Goal: Book appointment/travel/reservation

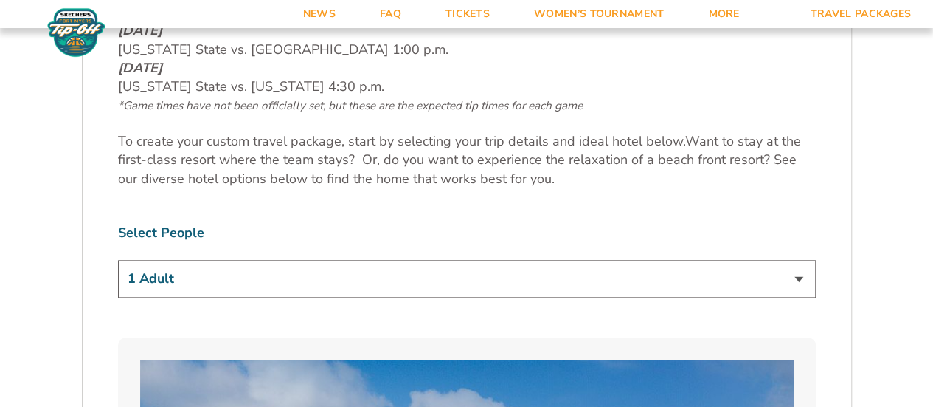
scroll to position [761, 0]
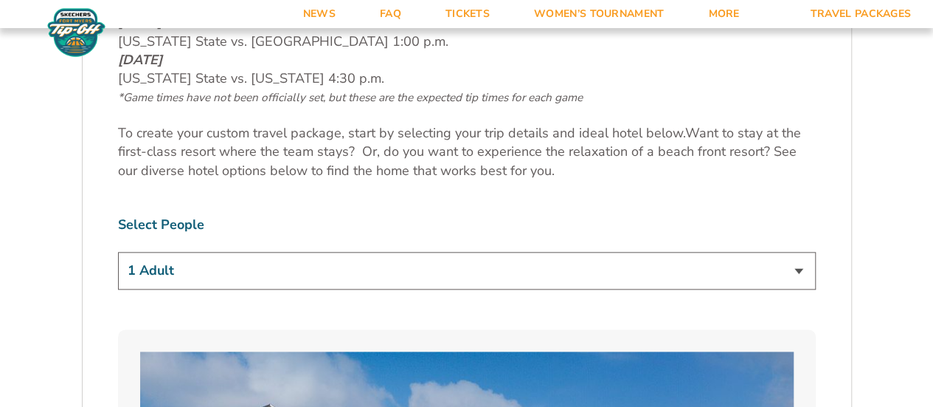
click at [797, 272] on select "1 Adult 2 Adults 3 Adults 4 Adults 2 Adults + 1 Child 2 Adults + 2 Children 2 A…" at bounding box center [467, 271] width 698 height 38
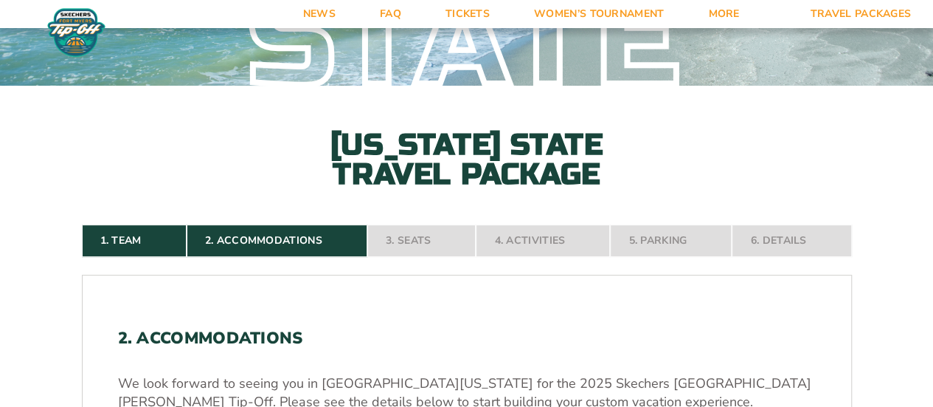
scroll to position [151, 0]
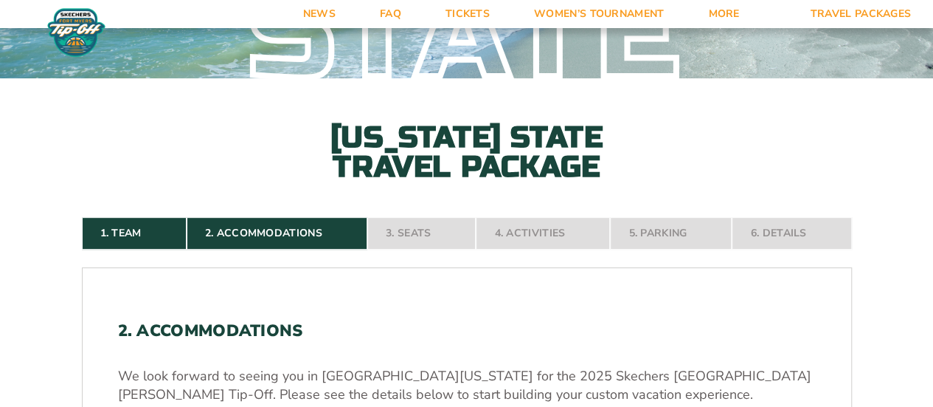
click at [416, 230] on nav "1. Team 2. Accommodations 3. Seats 4. Activities 5. Parking 6. Details" at bounding box center [467, 233] width 770 height 32
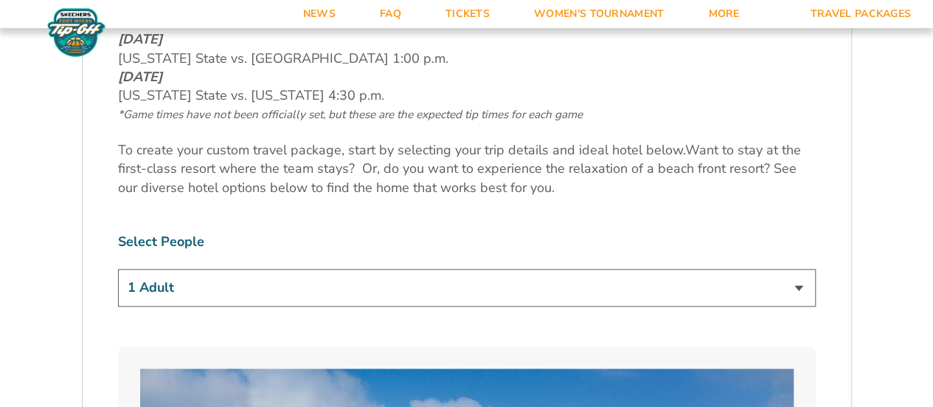
scroll to position [809, 0]
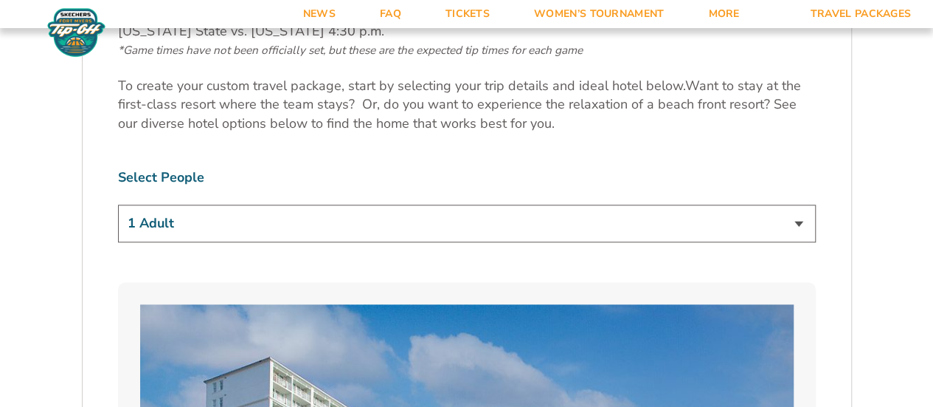
click at [801, 221] on select "1 Adult 2 Adults 3 Adults 4 Adults 2 Adults + 1 Child 2 Adults + 2 Children 2 A…" at bounding box center [467, 223] width 698 height 38
select select "3 Adults"
click at [118, 204] on select "1 Adult 2 Adults 3 Adults 4 Adults 2 Adults + 1 Child 2 Adults + 2 Children 2 A…" at bounding box center [467, 223] width 698 height 38
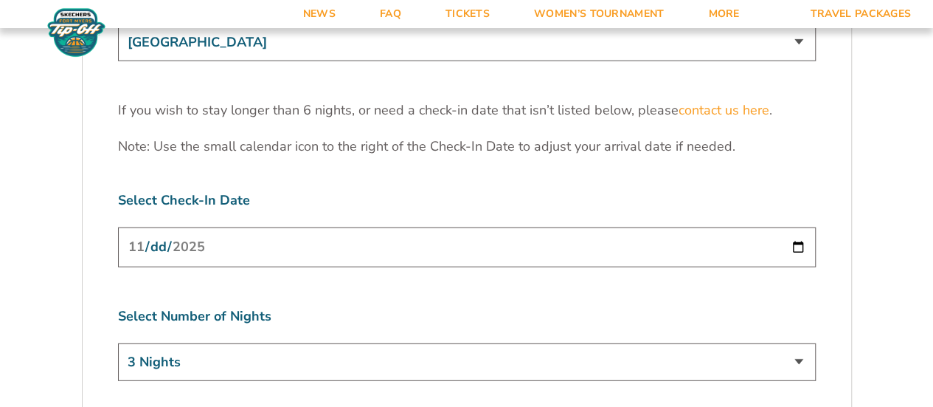
scroll to position [4636, 0]
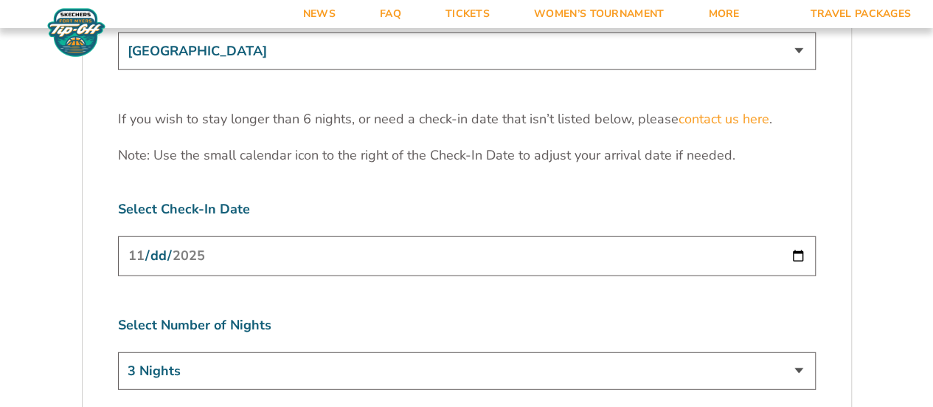
click at [795, 236] on input "[DATE]" at bounding box center [467, 255] width 698 height 39
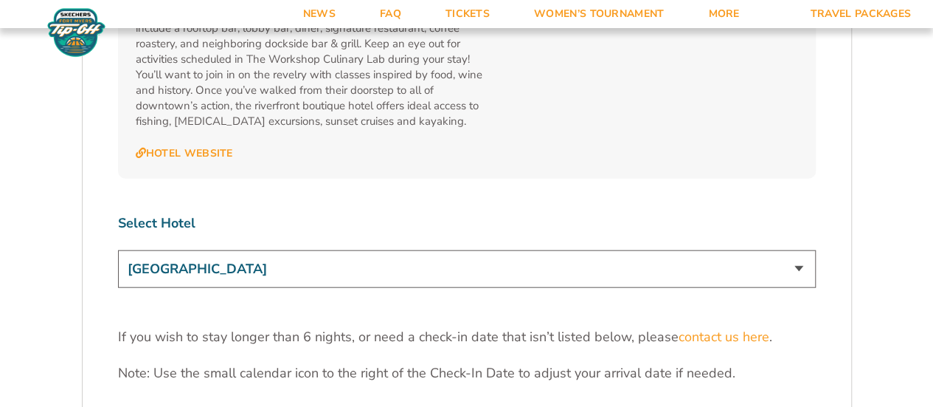
scroll to position [4426, 0]
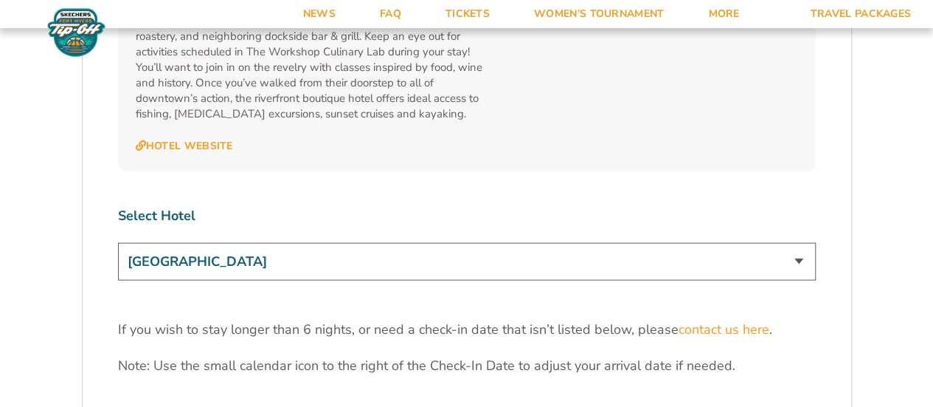
click at [792, 243] on select "[GEOGRAPHIC_DATA] [GEOGRAPHIC_DATA] [GEOGRAPHIC_DATA], Autograph Collection" at bounding box center [467, 262] width 698 height 38
click at [118, 243] on select "[GEOGRAPHIC_DATA] [GEOGRAPHIC_DATA] [GEOGRAPHIC_DATA], Autograph Collection" at bounding box center [467, 262] width 698 height 38
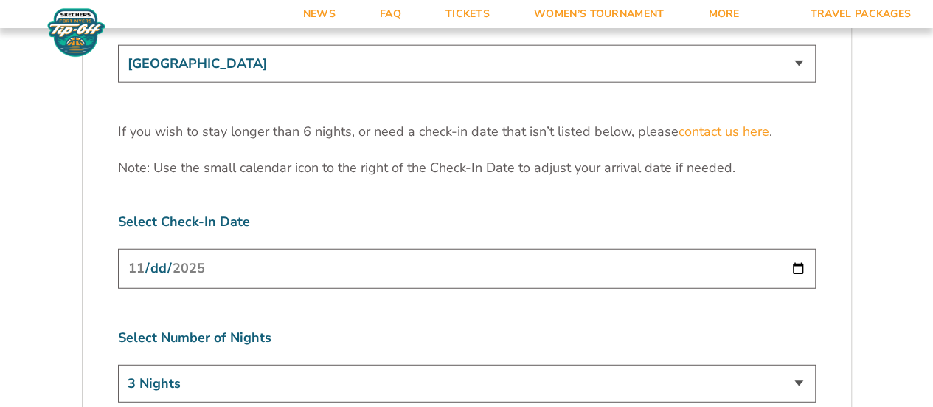
scroll to position [4623, 0]
click at [798, 249] on input "[DATE]" at bounding box center [467, 268] width 698 height 39
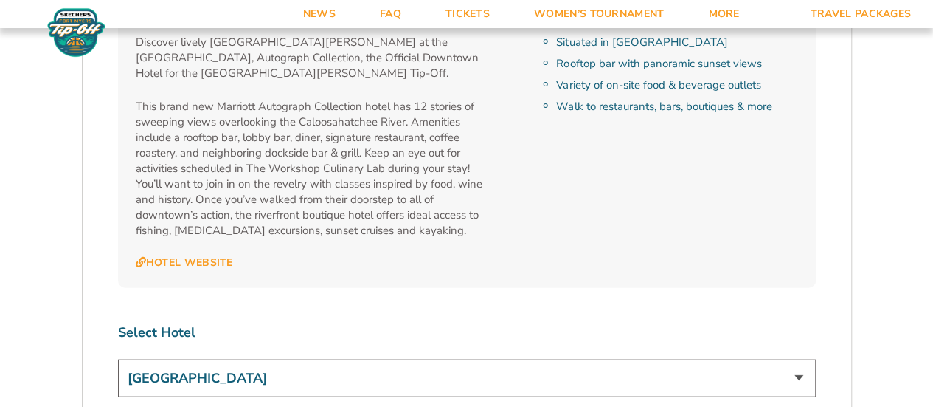
scroll to position [4314, 0]
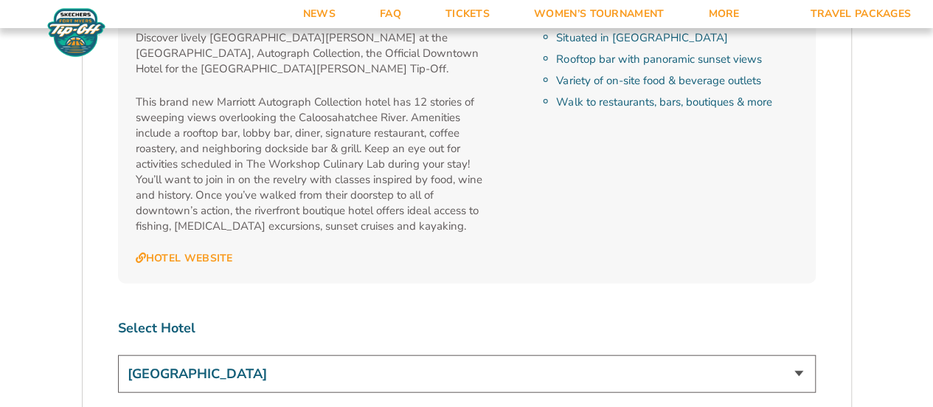
click at [797, 355] on select "[GEOGRAPHIC_DATA] [GEOGRAPHIC_DATA] [GEOGRAPHIC_DATA], Autograph Collection" at bounding box center [467, 374] width 698 height 38
click at [118, 355] on select "[GEOGRAPHIC_DATA] [GEOGRAPHIC_DATA] [GEOGRAPHIC_DATA], Autograph Collection" at bounding box center [467, 374] width 698 height 38
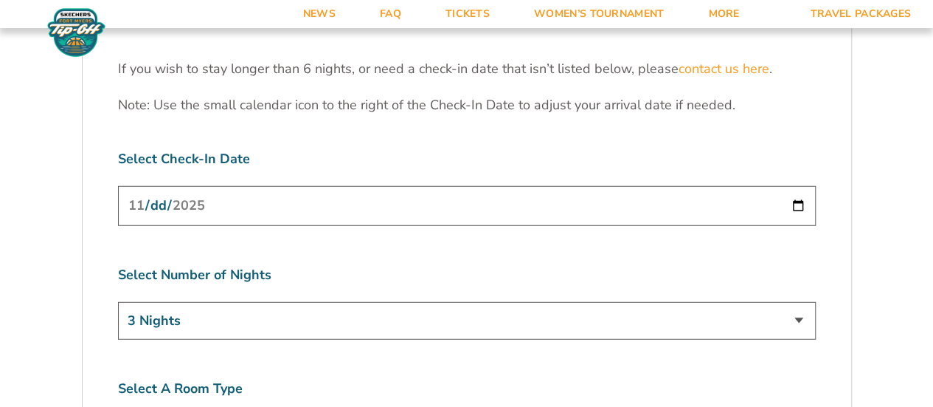
scroll to position [4687, 0]
click at [800, 185] on input "[DATE]" at bounding box center [467, 204] width 698 height 39
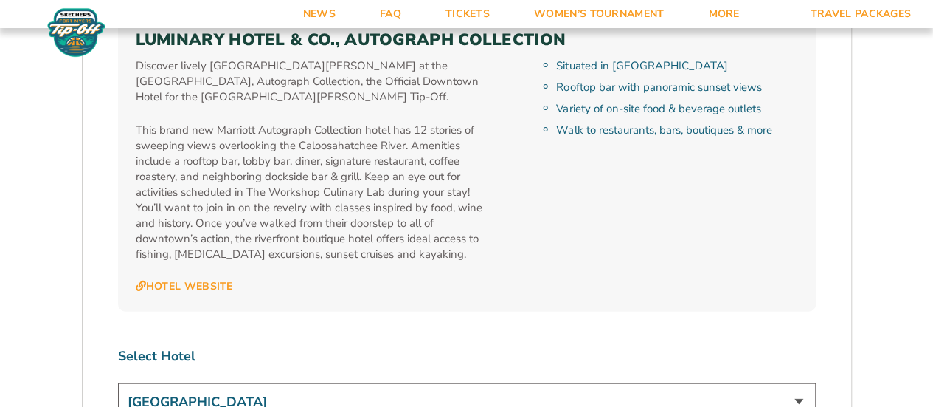
scroll to position [4320, 0]
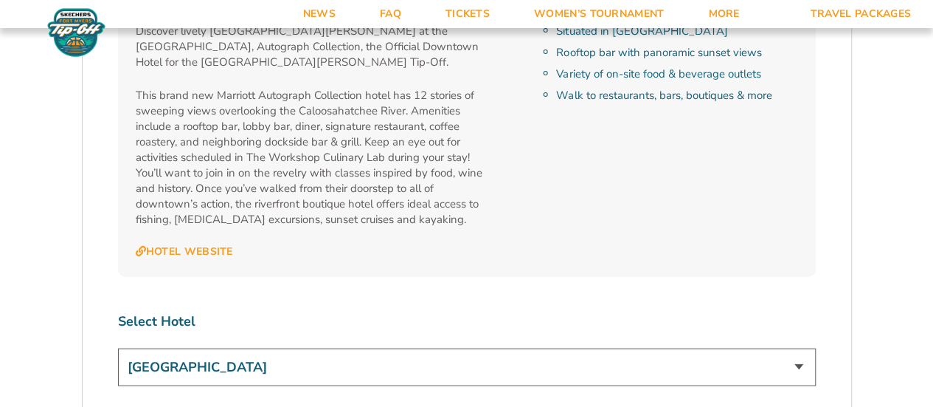
click at [798, 348] on select "[GEOGRAPHIC_DATA] [GEOGRAPHIC_DATA] [GEOGRAPHIC_DATA], Autograph Collection" at bounding box center [467, 367] width 698 height 38
select select "17487"
click at [118, 348] on select "[GEOGRAPHIC_DATA] [GEOGRAPHIC_DATA] [GEOGRAPHIC_DATA], Autograph Collection" at bounding box center [467, 367] width 698 height 38
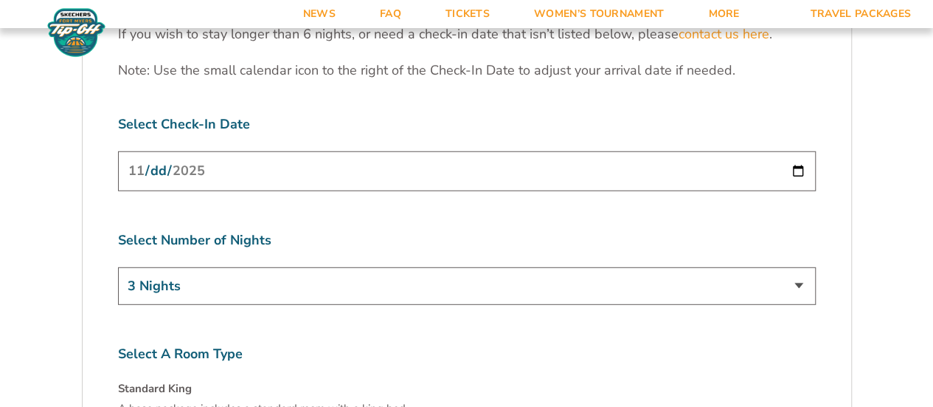
scroll to position [4637, 0]
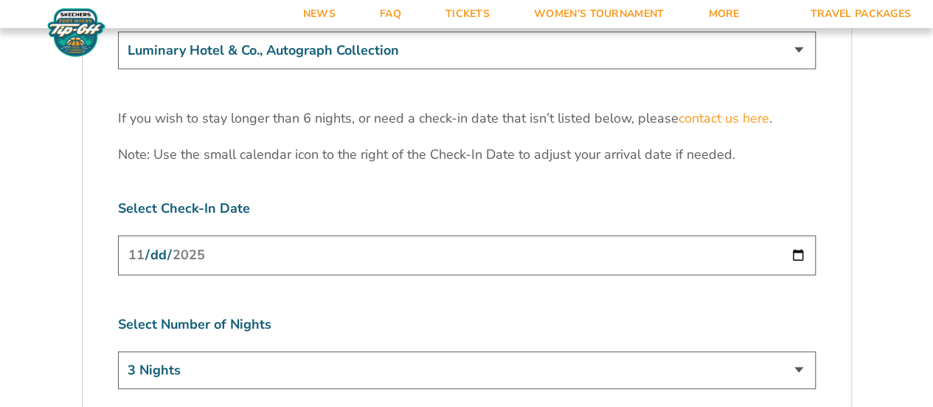
click at [796, 235] on input "[DATE]" at bounding box center [467, 254] width 698 height 39
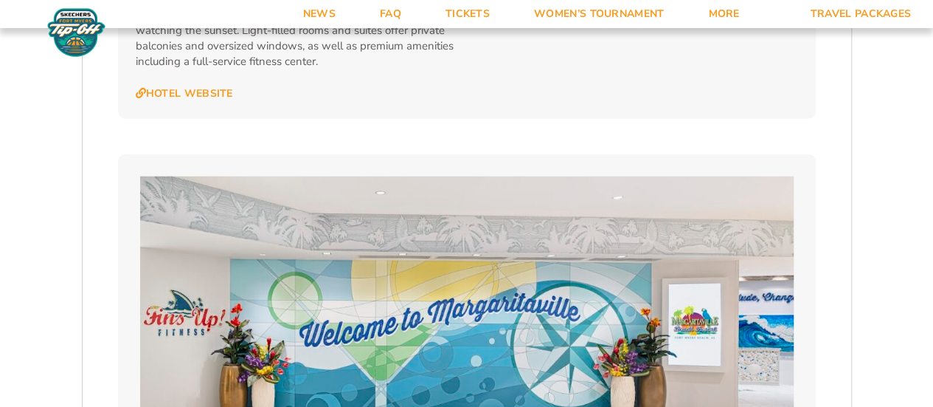
scroll to position [1820, 0]
